Goal: Information Seeking & Learning: Compare options

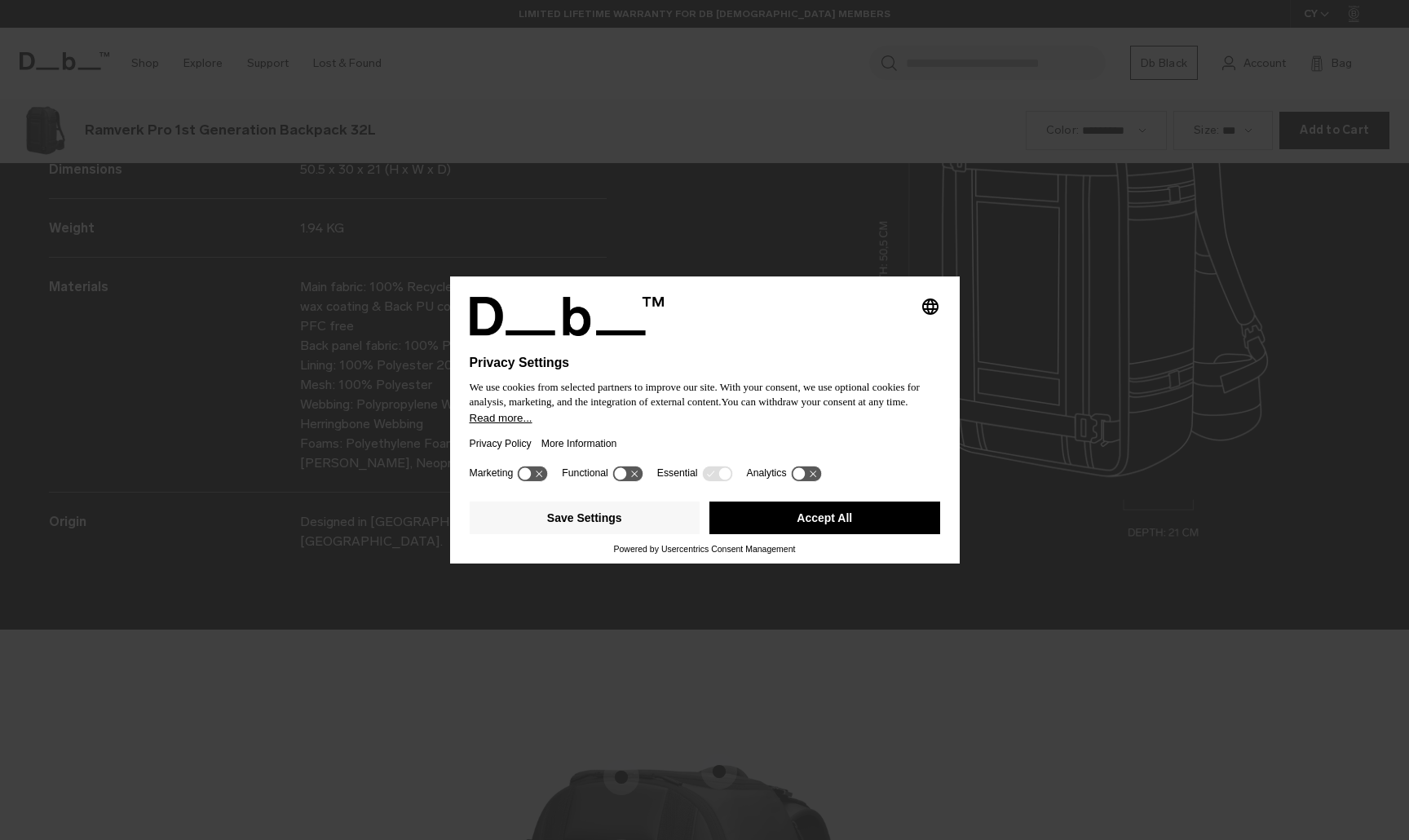
scroll to position [2519, 0]
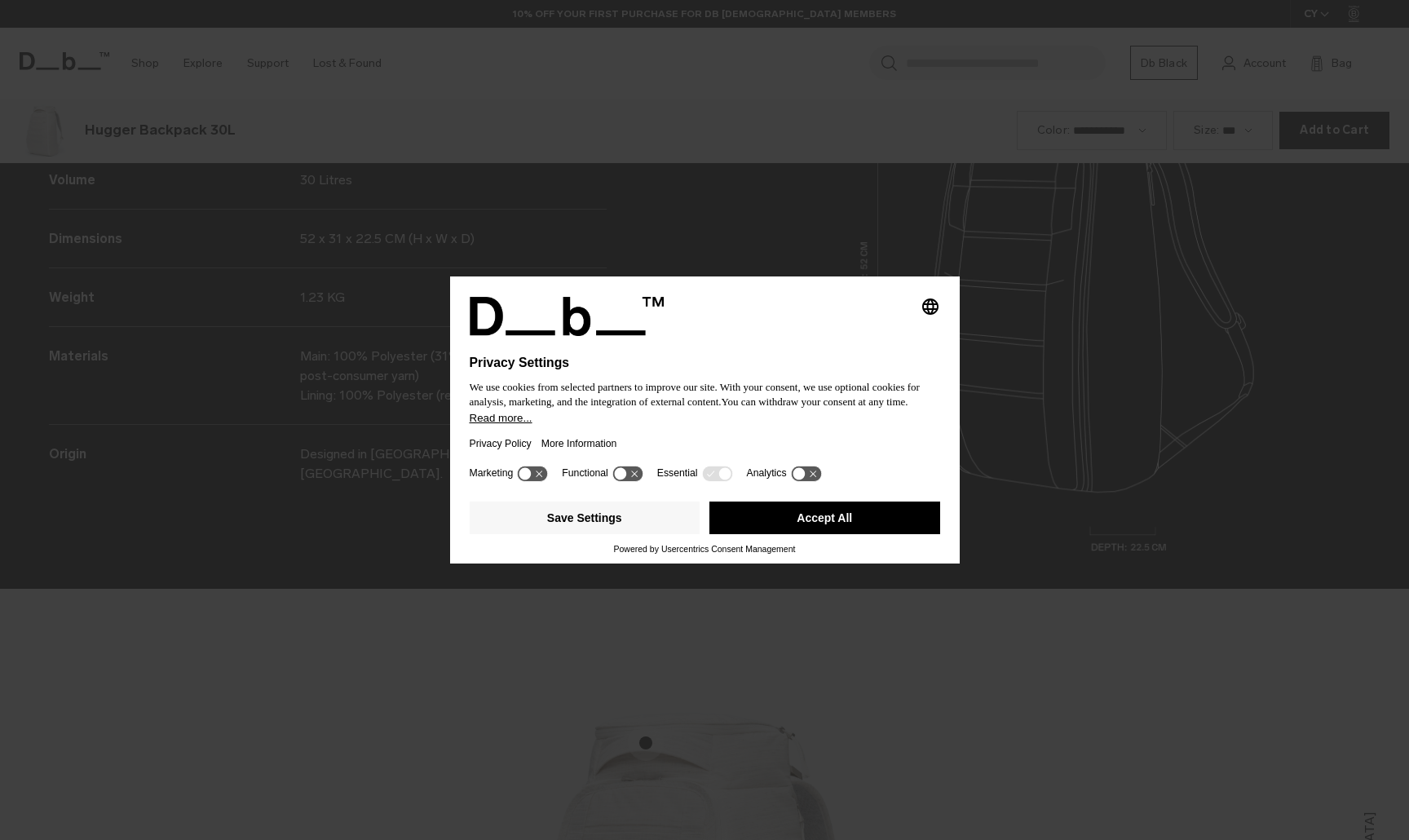
scroll to position [2519, 0]
